Goal: Task Accomplishment & Management: Manage account settings

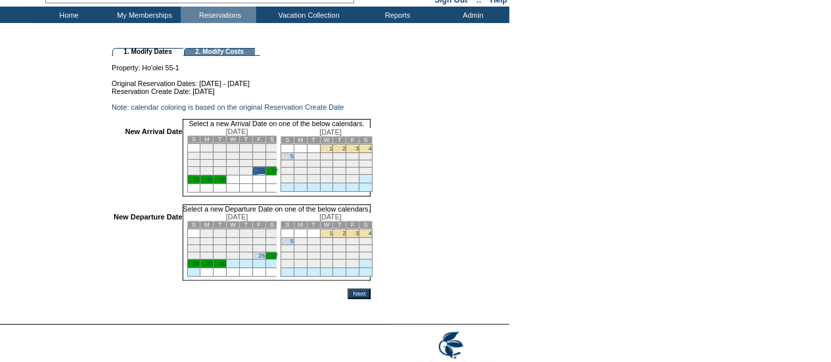
scroll to position [68, 0]
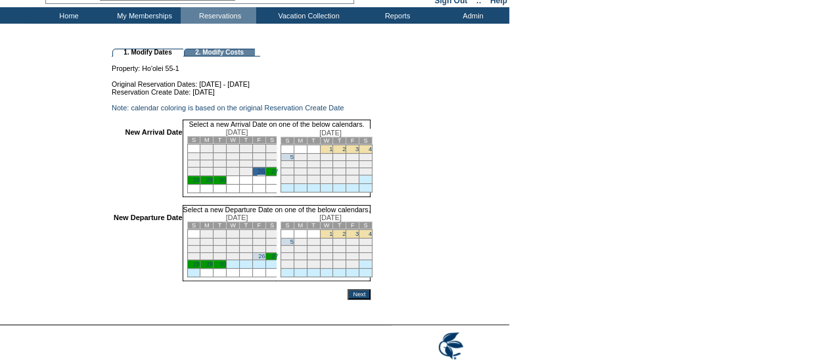
click at [333, 239] on td "1" at bounding box center [326, 234] width 13 height 9
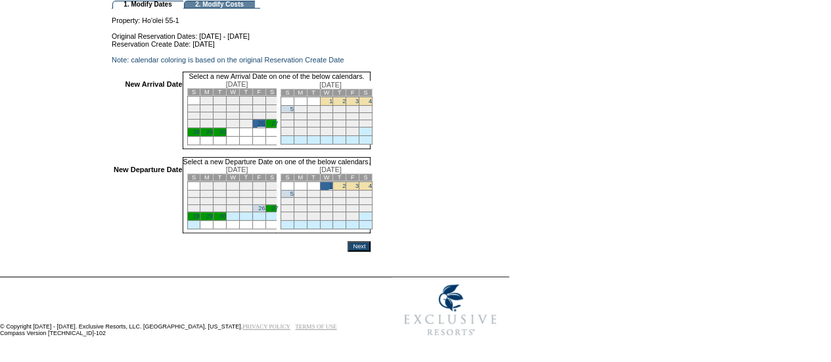
scroll to position [131, 0]
click at [400, 252] on form "Follow Us ::" at bounding box center [413, 115] width 827 height 456
click at [371, 243] on input "Next" at bounding box center [359, 246] width 23 height 11
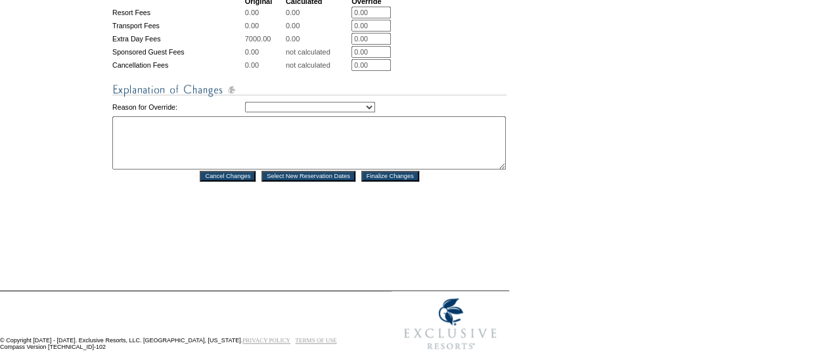
scroll to position [653, 0]
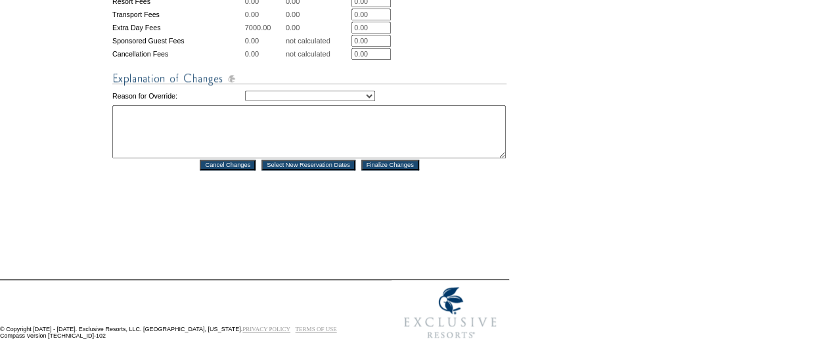
click at [384, 170] on input "Finalize Changes" at bounding box center [390, 165] width 58 height 11
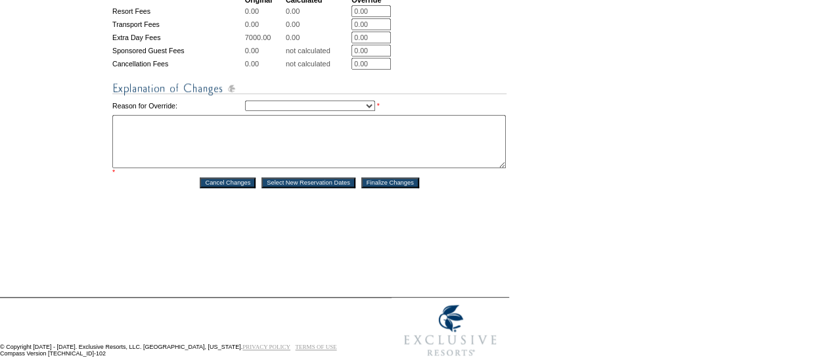
scroll to position [707, 0]
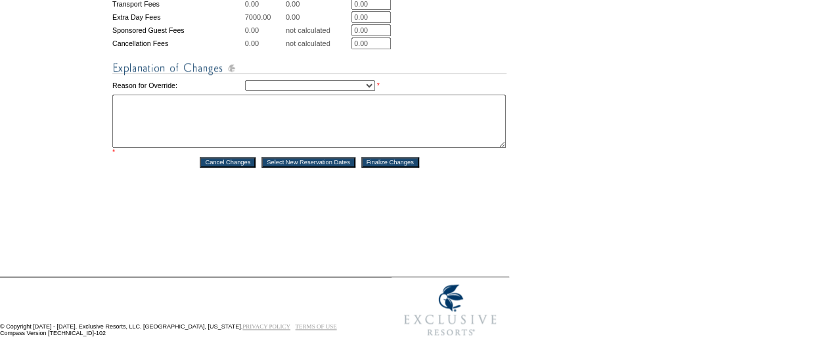
click at [374, 91] on select "Creating Continuous Stay Days Rebooked After Cancellation Editing Occupant Expe…" at bounding box center [310, 85] width 130 height 11
select select "1043"
click at [245, 87] on select "Creating Continuous Stay Days Rebooked After Cancellation Editing Occupant Expe…" at bounding box center [310, 85] width 130 height 11
click at [267, 140] on textarea at bounding box center [309, 121] width 394 height 53
type textarea "Wanted to add on another date - krw"
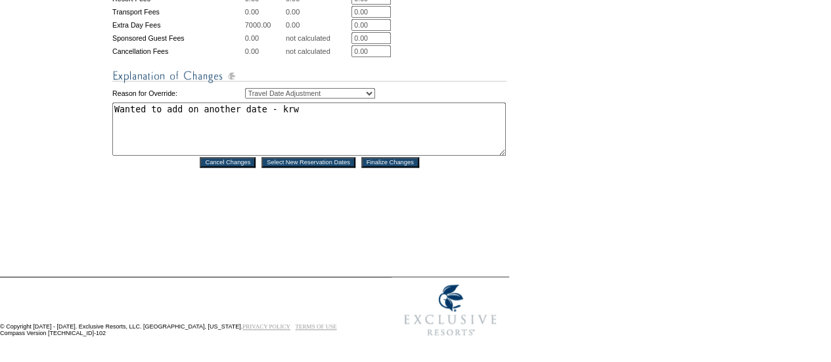
click at [396, 166] on input "Finalize Changes" at bounding box center [390, 162] width 58 height 11
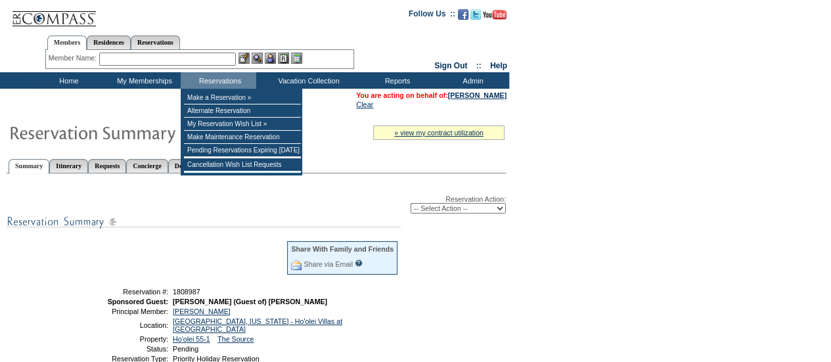
click at [189, 62] on input "text" at bounding box center [167, 59] width 137 height 13
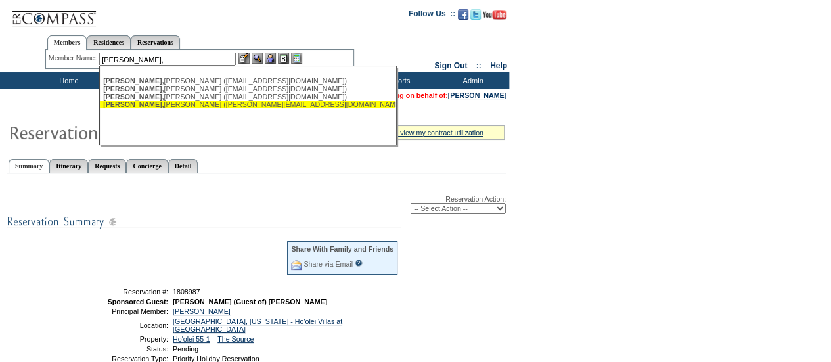
click at [168, 104] on div "Choi, Stephen (stephen@choisite.com)" at bounding box center [247, 105] width 289 height 8
type input "Choi, Stephen (stephen@choisite.com)"
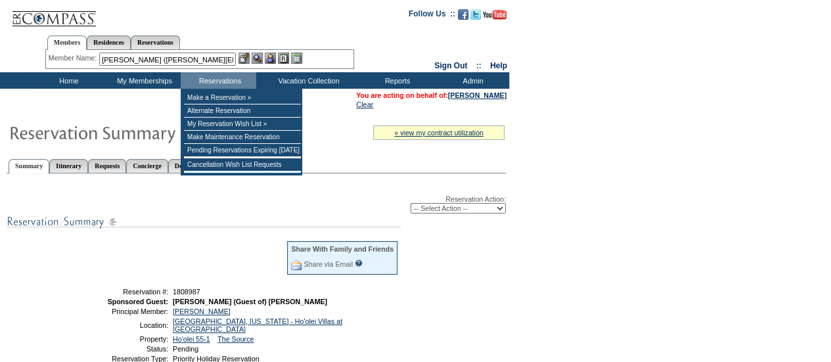
click at [272, 53] on img at bounding box center [270, 58] width 11 height 11
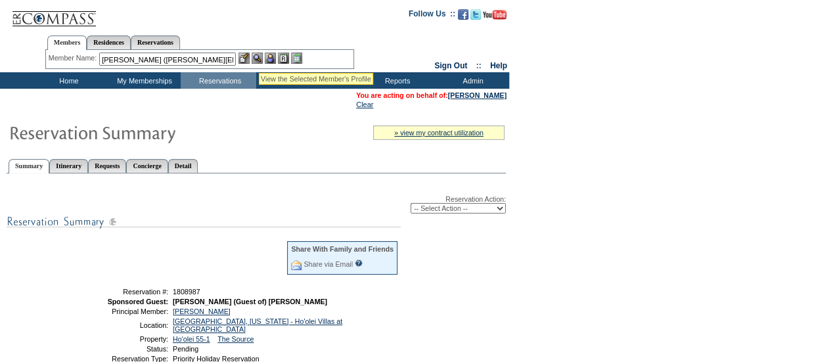
click at [259, 57] on img at bounding box center [257, 58] width 11 height 11
